Goal: Task Accomplishment & Management: Complete application form

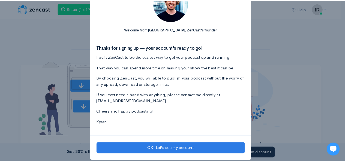
scroll to position [33, 0]
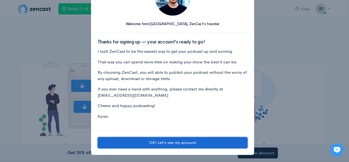
click at [228, 141] on button "OK! Let's see my account" at bounding box center [173, 142] width 150 height 11
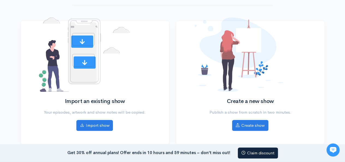
scroll to position [42, 0]
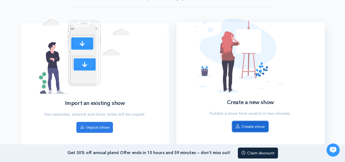
click at [258, 130] on link "Create show" at bounding box center [250, 126] width 36 height 11
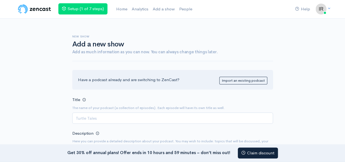
click at [113, 44] on h1 "Add a new show" at bounding box center [172, 44] width 201 height 8
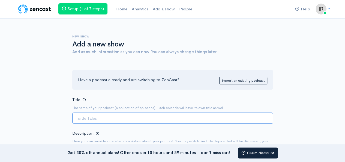
click at [105, 118] on input "Title" at bounding box center [172, 117] width 201 height 11
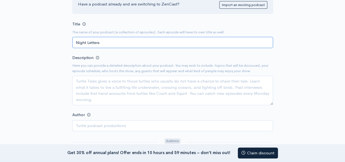
scroll to position [79, 0]
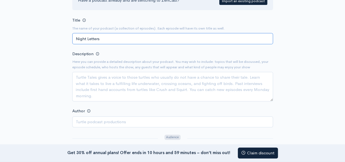
type input "Night Letters"
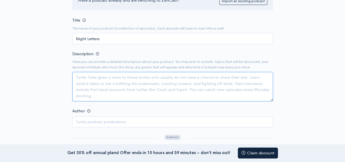
click at [162, 80] on textarea "Description" at bounding box center [172, 86] width 201 height 29
paste textarea "Night Letters is a podcast for creators, dreamers, and seekers who feel most al…"
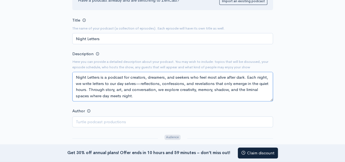
scroll to position [16, 0]
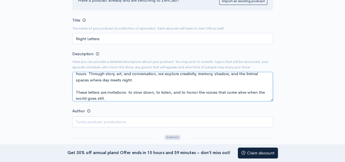
type textarea "Night Letters is a podcast for creators, dreamers, and seekers who feel most al…"
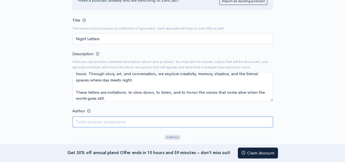
click at [134, 124] on input "Author" at bounding box center [172, 121] width 201 height 11
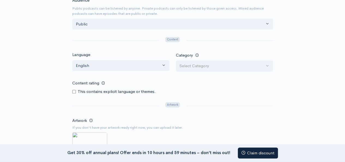
scroll to position [233, 0]
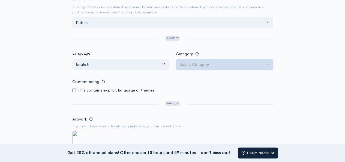
type input "Iris Brooke and Ellen Walker"
click at [265, 64] on button "Select Category" at bounding box center [224, 64] width 97 height 11
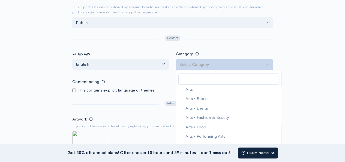
scroll to position [27, 0]
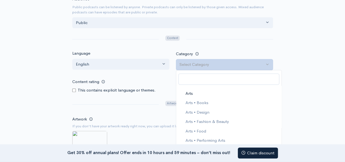
click at [189, 91] on span "Arts" at bounding box center [188, 93] width 7 height 6
select select "Arts"
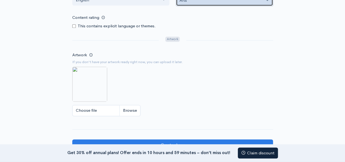
scroll to position [301, 0]
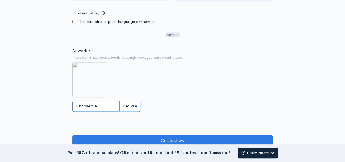
click at [127, 106] on input "Choose file" at bounding box center [106, 105] width 68 height 11
type input "C:\fakepath\IMG_2780.jpeg"
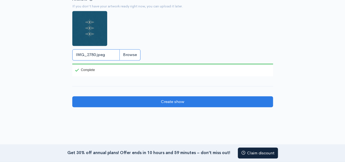
scroll to position [354, 0]
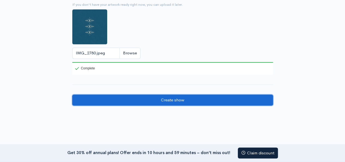
click at [261, 98] on input "Create show" at bounding box center [172, 99] width 201 height 11
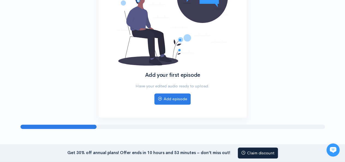
scroll to position [91, 0]
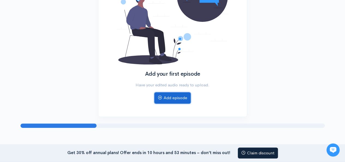
click at [180, 99] on link "Add episode" at bounding box center [172, 97] width 36 height 11
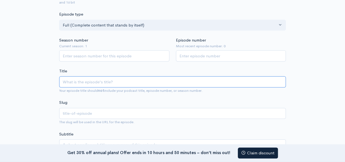
type input "N"
type input "n"
type input "Ni"
type input "ni"
type input "Nig"
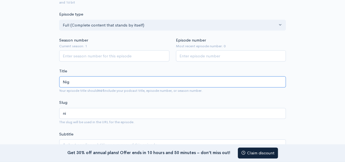
type input "nig"
type input "Nigh"
type input "nigh"
type input "Night"
type input "night"
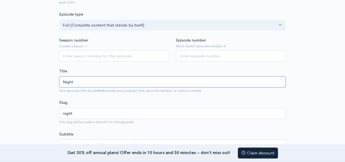
type input "Night l"
type input "night-l"
type input "Night le"
type input "night-le"
type input "Night l"
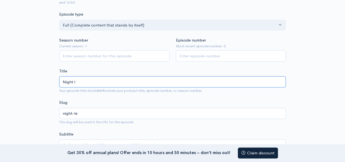
type input "night-l"
type input "Night"
type input "night"
type input "Night L"
type input "night-l"
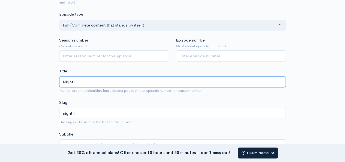
type input "Night Le"
type input "night-le"
type input "Night Let"
type input "night-let"
type input "Night Lett"
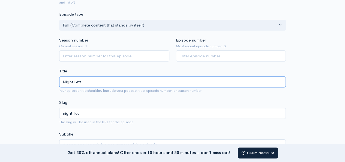
type input "night-lett"
type input "Night Letter"
type input "night-letter"
type input "Night Letters"
type input "night-letters"
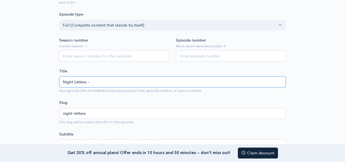
type input "Night Letters - 1"
type input "night-letters-1"
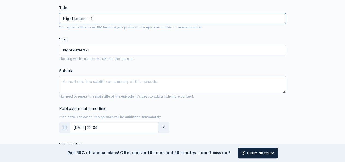
scroll to position [159, 0]
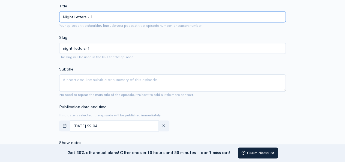
type input "Night Letters - 1"
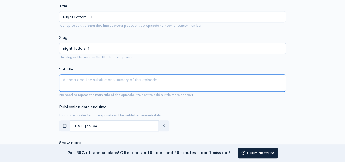
click at [246, 79] on textarea "Subtitle" at bounding box center [172, 82] width 227 height 17
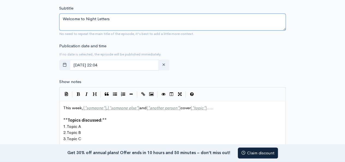
scroll to position [221, 0]
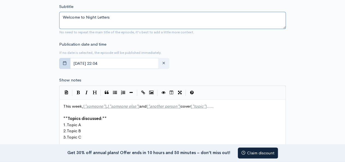
type textarea "Welcome to Night Letters"
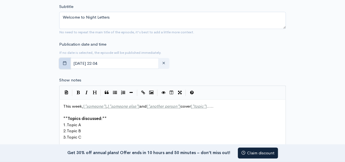
click at [67, 63] on button "button" at bounding box center [64, 63] width 11 height 11
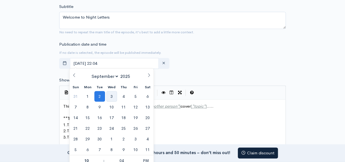
click at [110, 98] on span "3" at bounding box center [111, 96] width 11 height 11
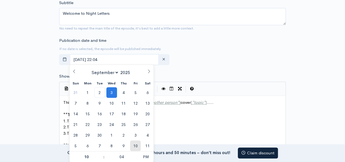
click at [135, 145] on span "10" at bounding box center [135, 145] width 11 height 11
type input "October, 10 2025 22:04"
select select "9"
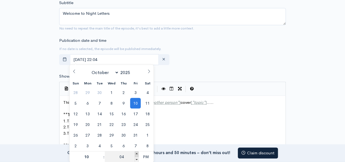
click at [136, 154] on span at bounding box center [137, 153] width 4 height 5
type input "October, 10 2025 22:09"
type input "09"
click at [137, 159] on span at bounding box center [137, 159] width 4 height 5
type input "October, 10 2025 22:04"
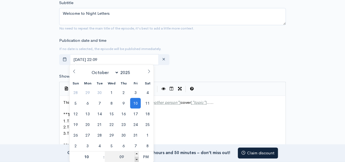
type input "04"
click at [137, 159] on span at bounding box center [137, 159] width 4 height 5
type input "October, 10 2025 21:59"
type input "09"
type input "59"
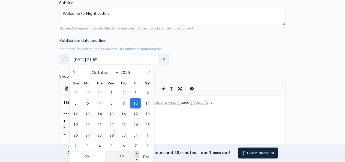
click at [137, 155] on span at bounding box center [137, 153] width 4 height 5
type input "[DATE] 22:00"
type input "10"
type input "00"
click at [179, 70] on form "Audio file Choose file 0 ZenCast recommends uploading an audio file exported fr…" at bounding box center [172, 100] width 227 height 521
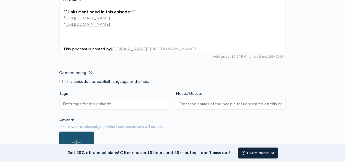
scroll to position [365, 0]
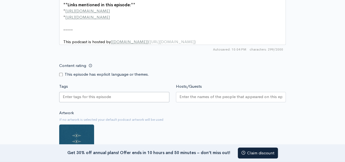
click at [118, 99] on div at bounding box center [114, 97] width 110 height 10
click at [146, 98] on div at bounding box center [114, 97] width 110 height 10
type input "introduction"
click at [114, 101] on div "introduction" at bounding box center [114, 97] width 110 height 11
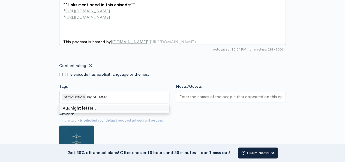
type input "night letters"
type input "creatives"
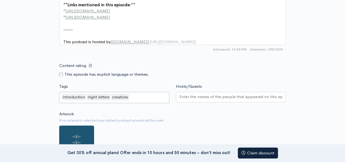
click at [193, 100] on input "Hosts/Guests" at bounding box center [231, 97] width 103 height 6
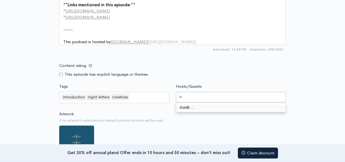
type input "i"
type input "[PERSON_NAME]"
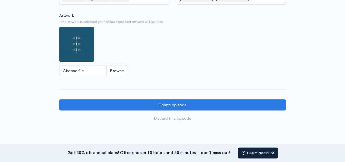
scroll to position [470, 0]
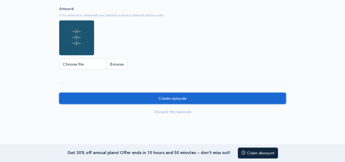
click at [272, 99] on input "Create episode" at bounding box center [172, 97] width 227 height 11
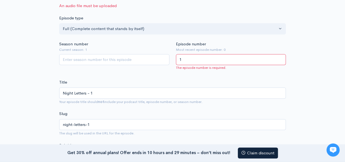
type input "1"
click at [133, 63] on input "Season number" at bounding box center [114, 59] width 110 height 11
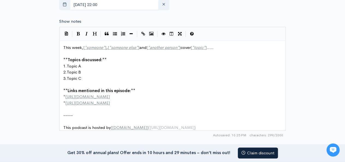
scroll to position [296, 0]
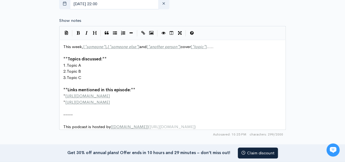
type input "1"
drag, startPoint x: 204, startPoint y: 121, endPoint x: 201, endPoint y: 121, distance: 2.7
click at [201, 121] on pre "​" at bounding box center [174, 120] width 225 height 6
drag, startPoint x: 85, startPoint y: 63, endPoint x: 68, endPoint y: 65, distance: 17.3
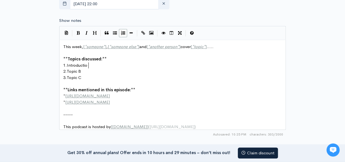
type textarea "Introduction"
drag, startPoint x: 83, startPoint y: 68, endPoint x: 70, endPoint y: 68, distance: 13.1
type textarea "What is Night Letters"
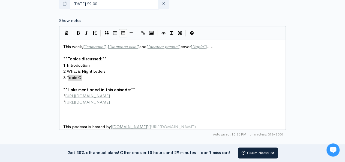
drag, startPoint x: 83, startPoint y: 76, endPoint x: 68, endPoint y: 79, distance: 14.7
type textarea "who are"
type textarea "Who are [PERSON_NAME] and [PERSON_NAME]"
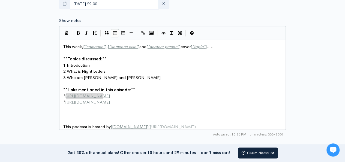
drag, startPoint x: 103, startPoint y: 94, endPoint x: 67, endPoint y: 96, distance: 35.5
type textarea "@nightletters_pos"
type textarea "dcast"
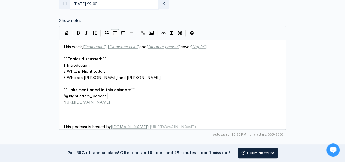
scroll to position [2, 10]
drag, startPoint x: 121, startPoint y: 101, endPoint x: 67, endPoint y: 102, distance: 53.5
type textarea "@wildiris.tattoo @2"
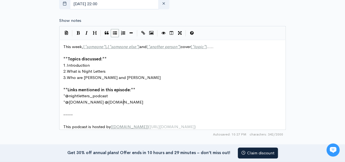
type textarea "hey.irisbrooke"
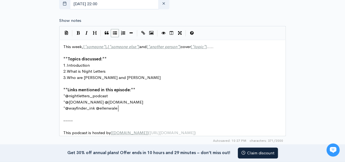
scroll to position [2, 53]
type textarea "@wayfinder_ink @ellenwaler-"
type textarea "ker_"
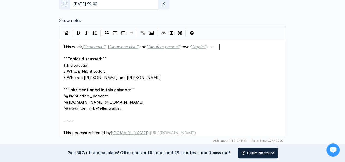
click at [229, 44] on pre "This week, [ * someone * ] , [ * someone else * ] and [ * another person * ] co…" at bounding box center [174, 47] width 225 height 6
type textarea "topic*]....."
drag, startPoint x: 229, startPoint y: 44, endPoint x: 217, endPoint y: 45, distance: 12.0
click at [157, 56] on pre "** Topics discussed: **" at bounding box center [174, 59] width 225 height 6
drag, startPoint x: 103, startPoint y: 46, endPoint x: 88, endPoint y: 46, distance: 15.8
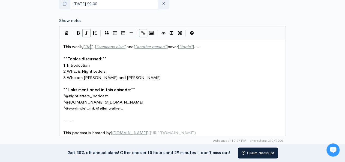
type textarea "Iris"
type textarea "meone else"
drag, startPoint x: 126, startPoint y: 46, endPoint x: 106, endPoint y: 47, distance: 20.2
type textarea ", [*someone else*]"
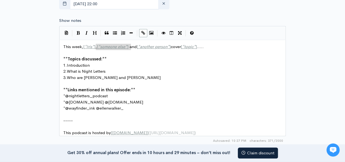
drag, startPoint x: 131, startPoint y: 47, endPoint x: 96, endPoint y: 47, distance: 34.9
drag, startPoint x: 135, startPoint y: 46, endPoint x: 108, endPoint y: 46, distance: 27.0
type textarea "[PERSON_NAME]"
type textarea "topic"
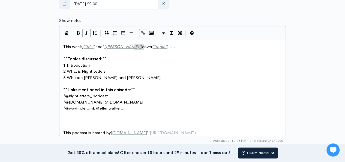
drag, startPoint x: 145, startPoint y: 46, endPoint x: 135, endPoint y: 46, distance: 9.5
type textarea "]"
drag, startPoint x: 144, startPoint y: 47, endPoint x: 135, endPoint y: 47, distance: 8.5
type textarea "intoduce"
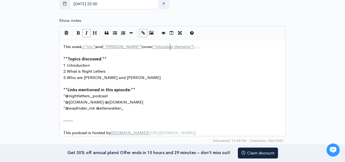
type textarea "roduce themelves"
click at [130, 45] on span "This week, [ * Iris * ] and [ * Ellen * ] cover [ * introduce themelves * ] ...…" at bounding box center [132, 46] width 139 height 5
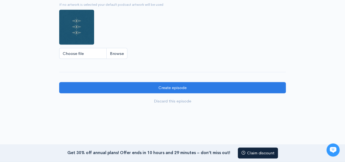
scroll to position [504, 0]
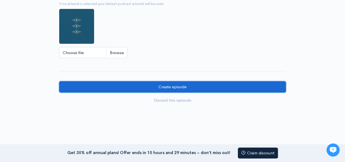
click at [274, 91] on input "Create episode" at bounding box center [172, 86] width 227 height 11
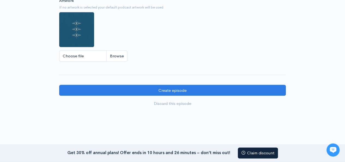
scroll to position [494, 0]
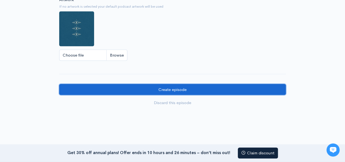
click at [238, 89] on input "Create episode" at bounding box center [172, 89] width 227 height 11
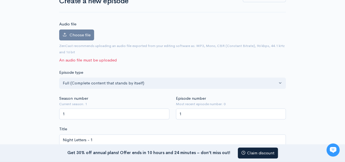
scroll to position [37, 0]
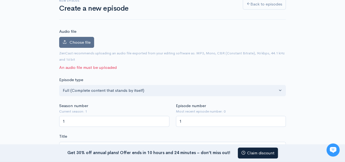
click at [86, 46] on label "Choose file" at bounding box center [76, 42] width 35 height 11
click at [0, 0] on input "Choose file" at bounding box center [0, 0] width 0 height 0
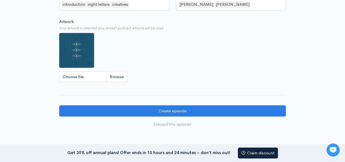
scroll to position [507, 0]
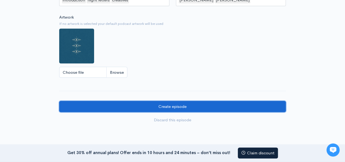
click at [268, 106] on input "Create episode" at bounding box center [172, 106] width 227 height 11
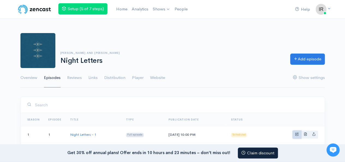
click at [297, 131] on link "Basic example" at bounding box center [297, 134] width 8 height 8
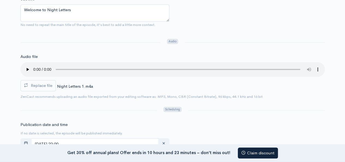
scroll to position [143, 0]
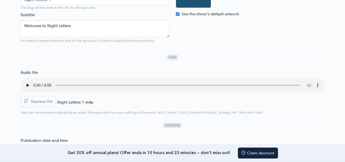
scroll to position [144, 0]
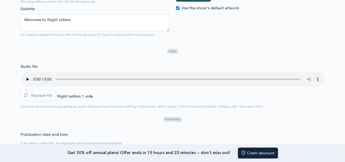
click at [36, 95] on span "Replace file" at bounding box center [42, 94] width 22 height 5
click at [0, 0] on input "Replace file" at bounding box center [0, 0] width 0 height 0
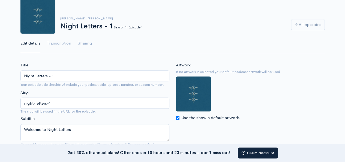
scroll to position [0, 0]
